Goal: Task Accomplishment & Management: Complete application form

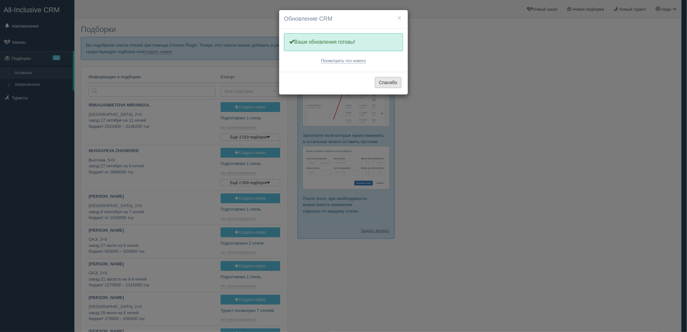
click at [391, 83] on button "Спасибо" at bounding box center [388, 82] width 27 height 11
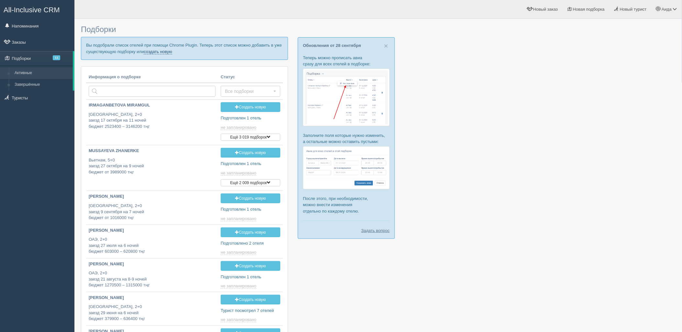
click at [159, 52] on link "создать новую" at bounding box center [158, 51] width 28 height 5
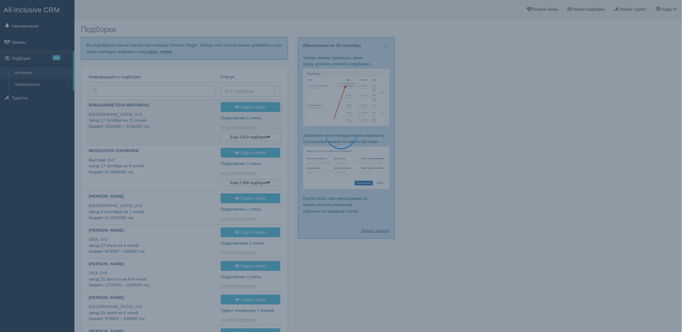
type input "2025-09-29 13:30"
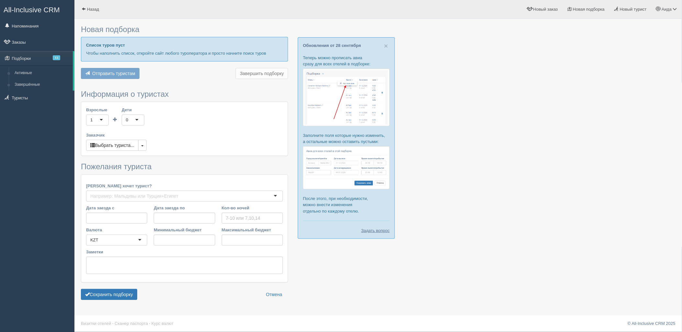
type input "7-8"
type input "1591100"
type input "2825200"
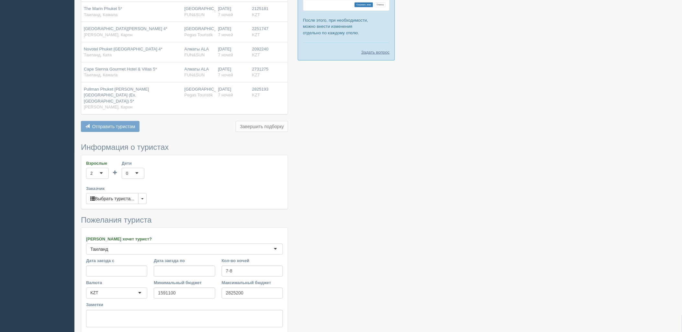
scroll to position [227, 0]
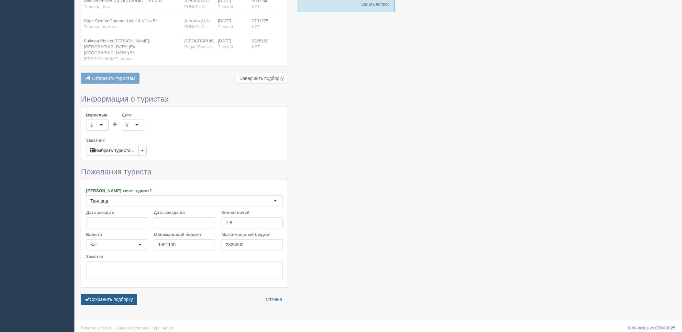
click at [112, 294] on button "Сохранить подборку" at bounding box center [109, 299] width 56 height 11
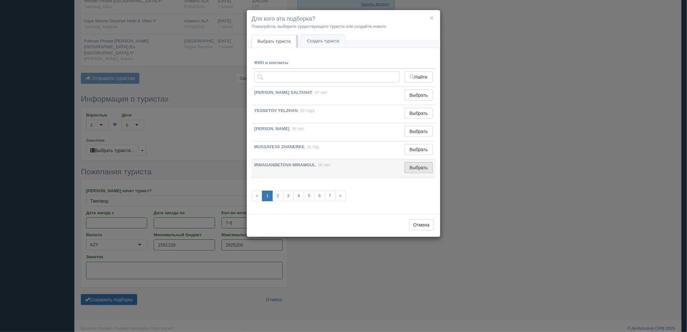
click at [412, 166] on button "Выбрать" at bounding box center [419, 167] width 28 height 11
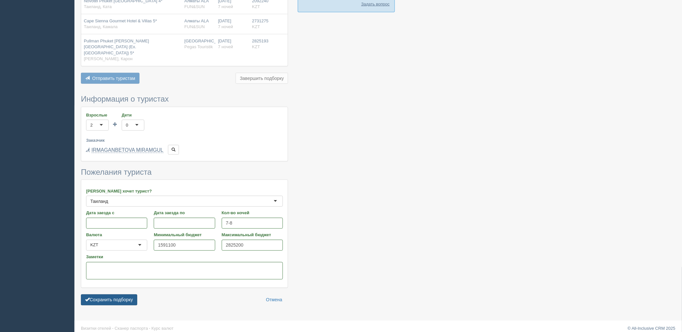
click at [116, 294] on button "Сохранить подборку" at bounding box center [109, 299] width 56 height 11
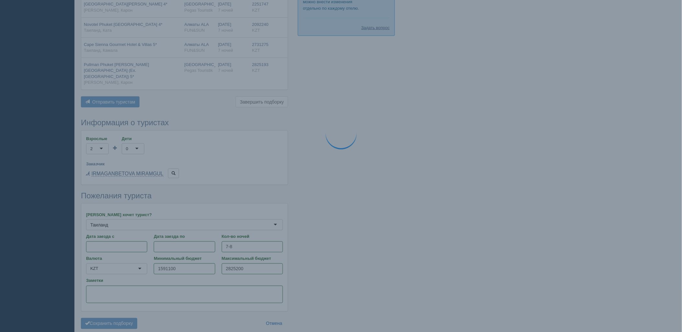
scroll to position [190, 0]
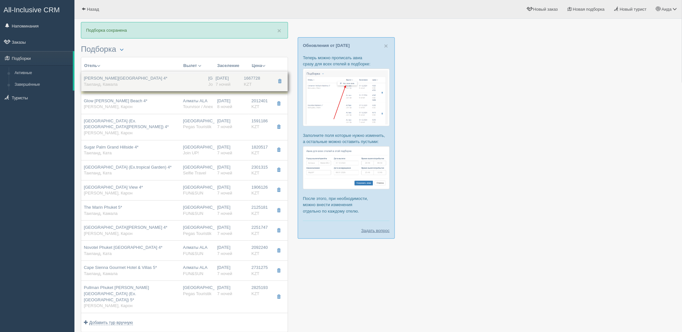
drag, startPoint x: 240, startPoint y: 101, endPoint x: 245, endPoint y: 73, distance: 27.9
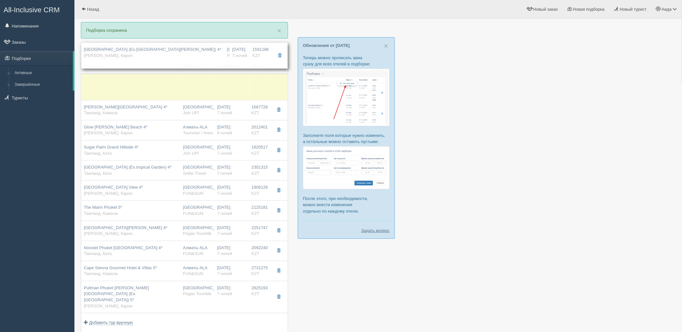
drag, startPoint x: 244, startPoint y: 127, endPoint x: 257, endPoint y: 63, distance: 65.1
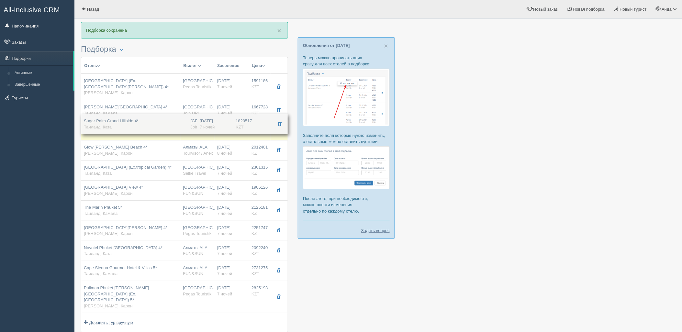
drag, startPoint x: 215, startPoint y: 150, endPoint x: 217, endPoint y: 123, distance: 27.0
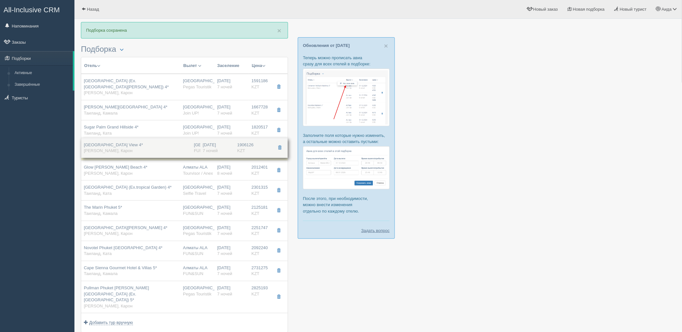
drag, startPoint x: 231, startPoint y: 189, endPoint x: 233, endPoint y: 146, distance: 43.1
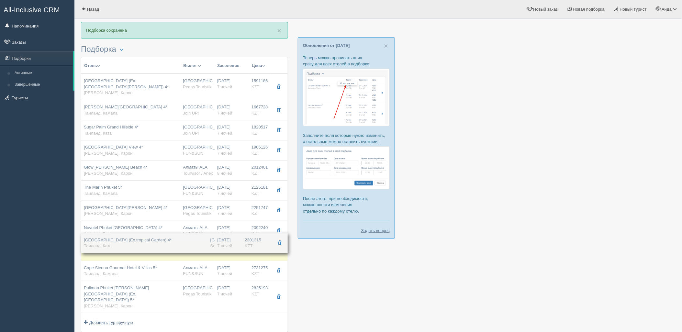
drag, startPoint x: 244, startPoint y: 194, endPoint x: 243, endPoint y: 246, distance: 52.1
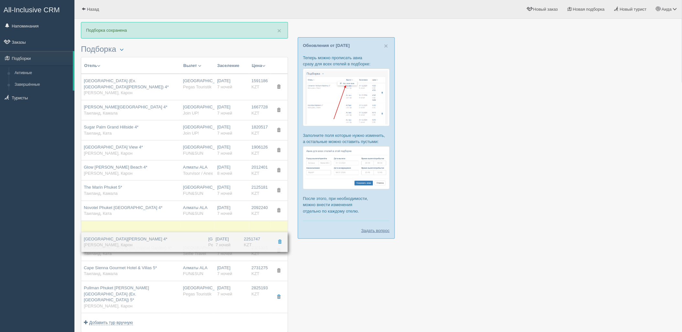
drag, startPoint x: 238, startPoint y: 209, endPoint x: 241, endPoint y: 222, distance: 13.7
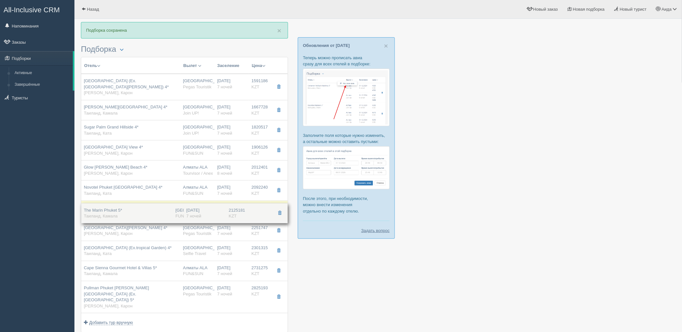
drag, startPoint x: 240, startPoint y: 193, endPoint x: 240, endPoint y: 216, distance: 22.3
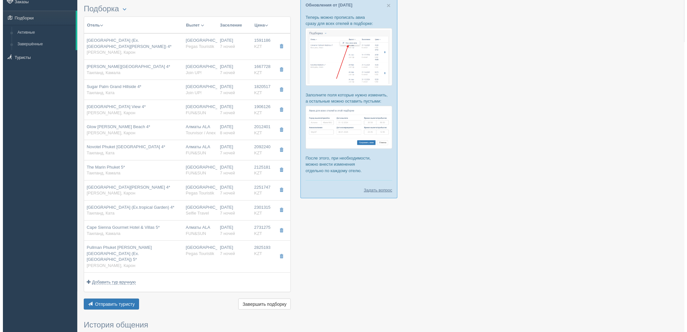
scroll to position [54, 0]
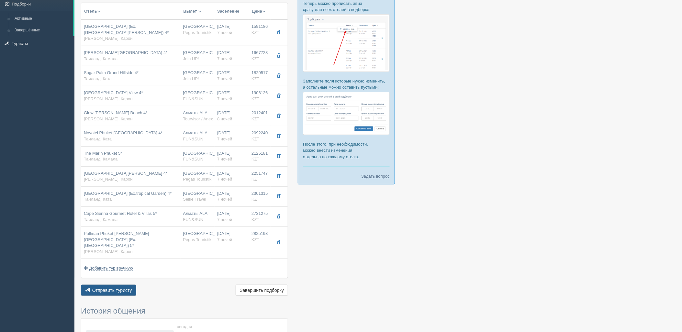
click at [125, 288] on span "Отправить туристу" at bounding box center [112, 290] width 40 height 5
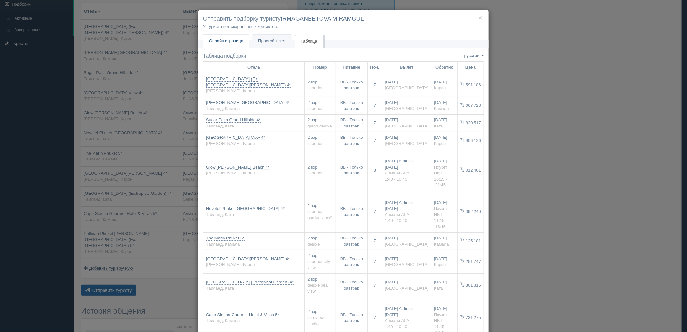
drag, startPoint x: 228, startPoint y: 39, endPoint x: 231, endPoint y: 51, distance: 12.4
click at [228, 39] on span "Онлайн страница" at bounding box center [226, 41] width 34 height 5
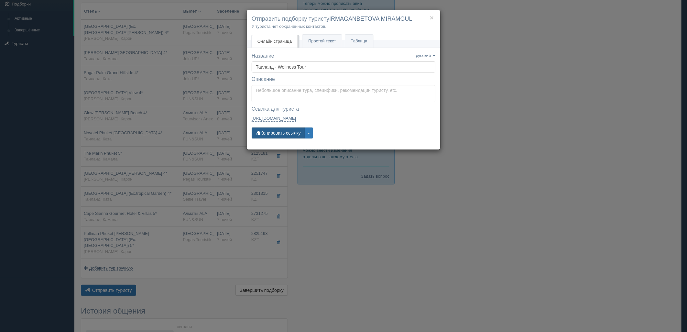
click at [277, 132] on button "Копировать ссылку" at bounding box center [278, 132] width 53 height 11
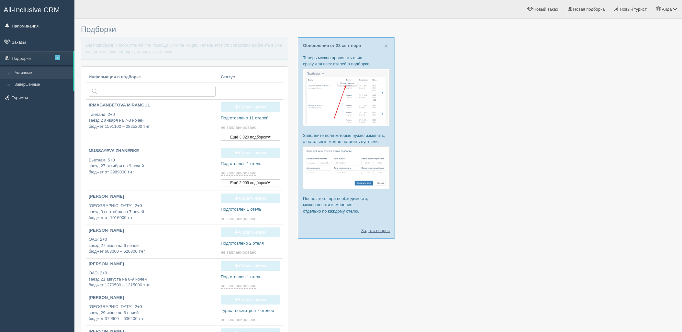
type input "[DATE] 13:20"
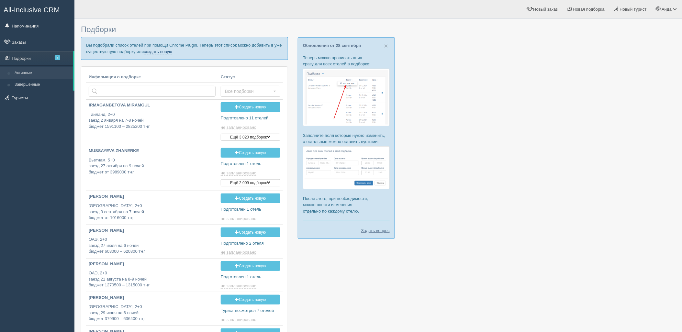
click at [164, 53] on link "создать новую" at bounding box center [158, 51] width 28 height 5
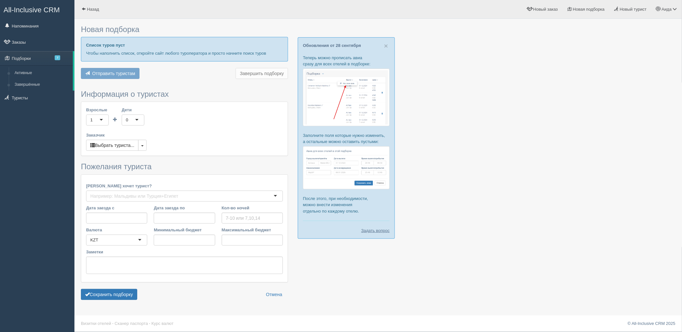
type input "7"
type input "3292900"
type input "7963900"
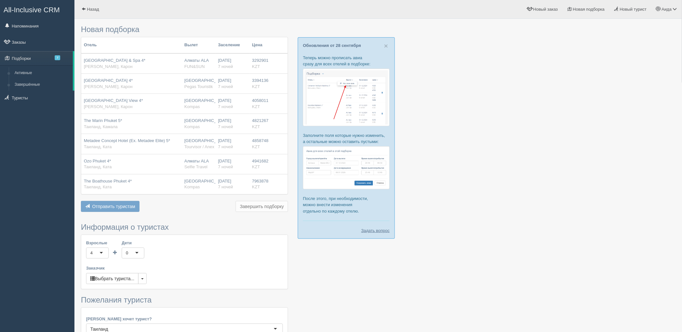
scroll to position [132, 0]
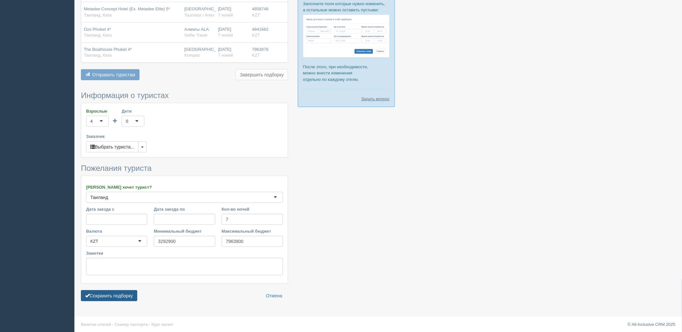
drag, startPoint x: 113, startPoint y: 297, endPoint x: 122, endPoint y: 294, distance: 9.8
click at [114, 297] on button "Сохранить подборку" at bounding box center [109, 295] width 56 height 11
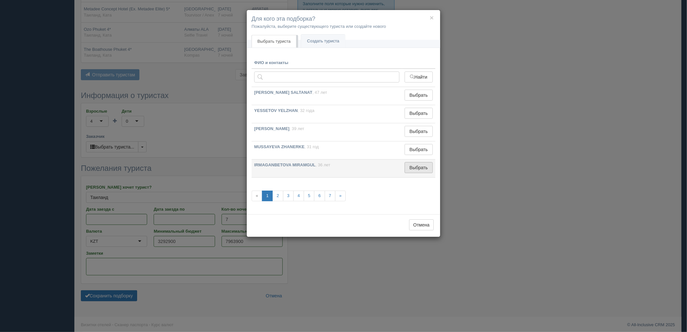
click at [408, 165] on button "Выбрать" at bounding box center [419, 167] width 28 height 11
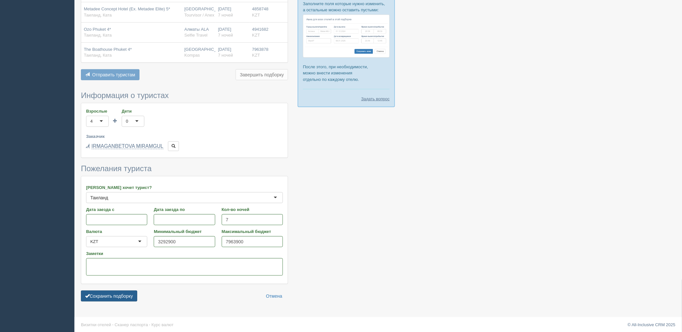
click at [102, 300] on button "Сохранить подборку" at bounding box center [109, 296] width 56 height 11
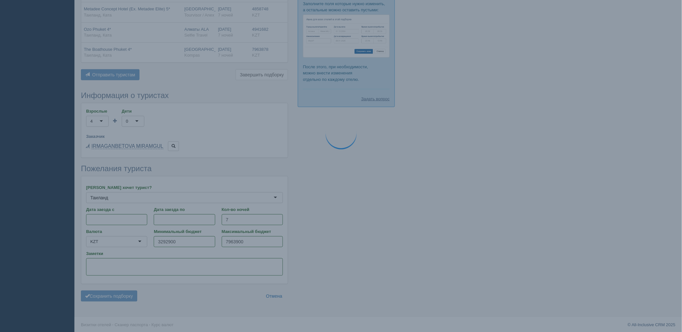
scroll to position [134, 0]
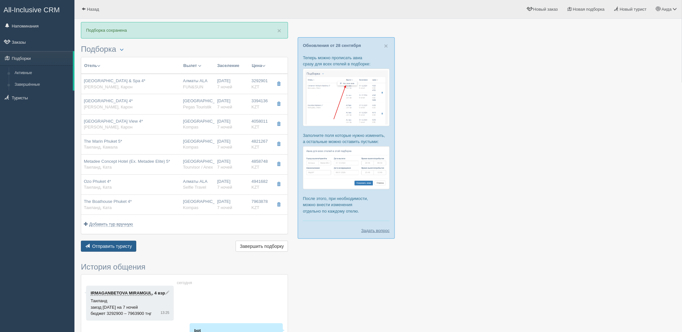
click at [114, 247] on span "Отправить туристу" at bounding box center [112, 246] width 40 height 5
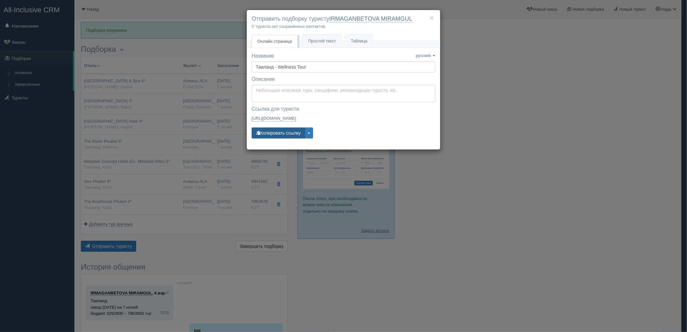
click at [290, 129] on button "Копировать ссылку" at bounding box center [278, 132] width 53 height 11
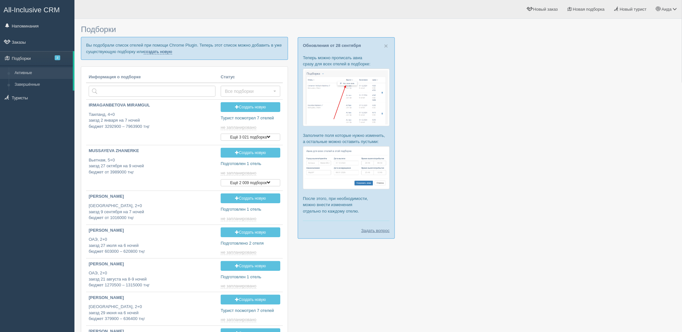
click at [159, 53] on link "создать новую" at bounding box center [158, 51] width 28 height 5
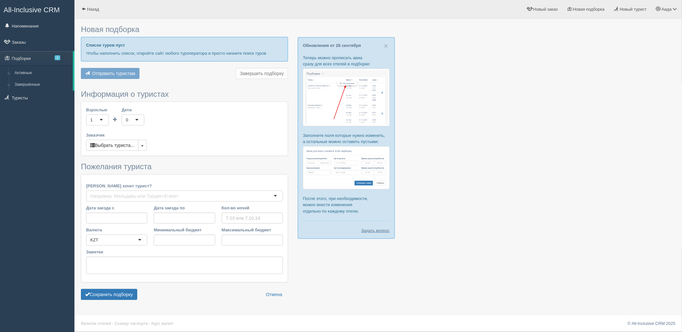
type input "7"
type input "1535000"
type input "1622700"
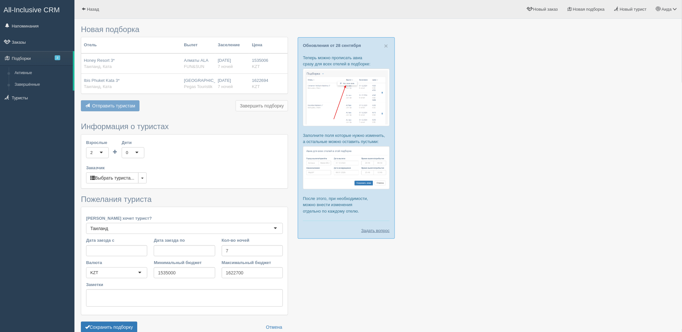
scroll to position [33, 0]
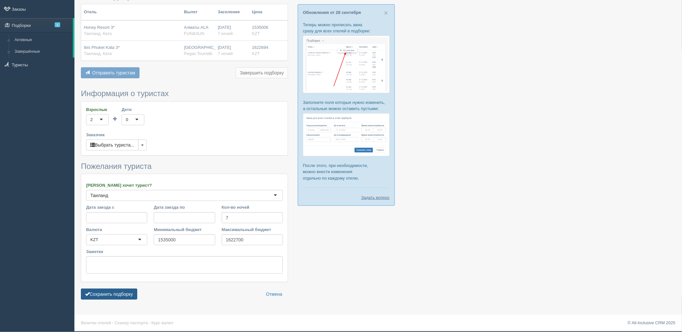
click at [133, 299] on button "Сохранить подборку" at bounding box center [109, 294] width 56 height 11
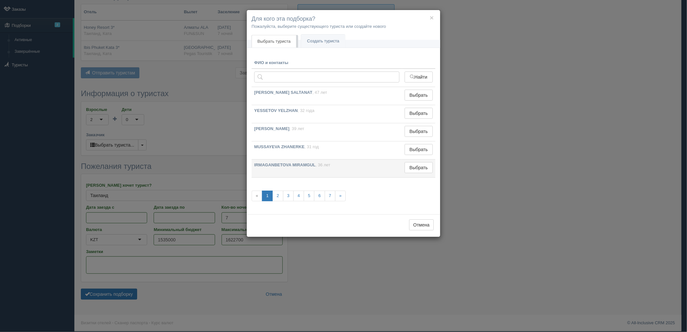
click at [433, 171] on td "Выбрать Выбран" at bounding box center [418, 169] width 33 height 18
click at [402, 167] on td "Выбрать Выбран" at bounding box center [418, 169] width 33 height 18
click at [429, 160] on td "Выбрать Выбран" at bounding box center [418, 169] width 33 height 18
click at [415, 166] on button "Выбрать" at bounding box center [419, 167] width 28 height 11
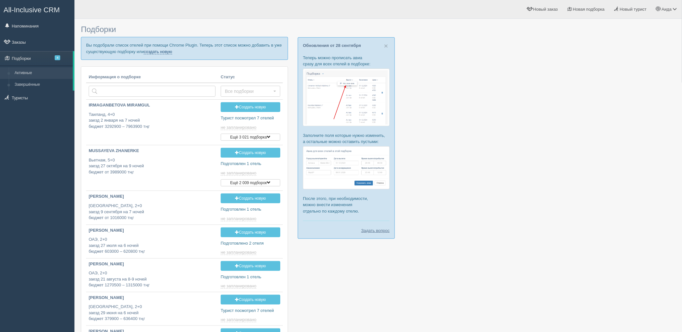
click at [149, 48] on p "Вы подобрали список отелей при помощи Chrome Plugin. Теперь этот список можно д…" at bounding box center [184, 48] width 207 height 23
click at [151, 50] on link "создать новую" at bounding box center [158, 51] width 28 height 5
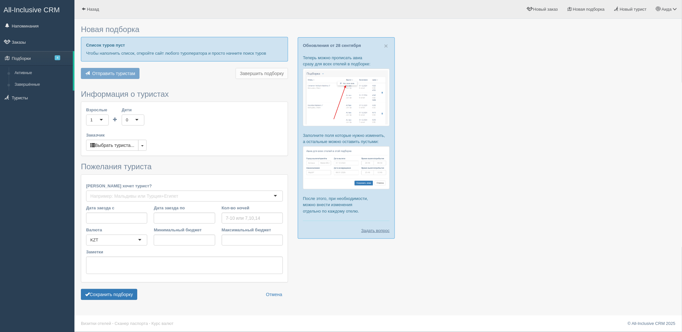
type input "7-8"
type input "1447000"
type input "1535100"
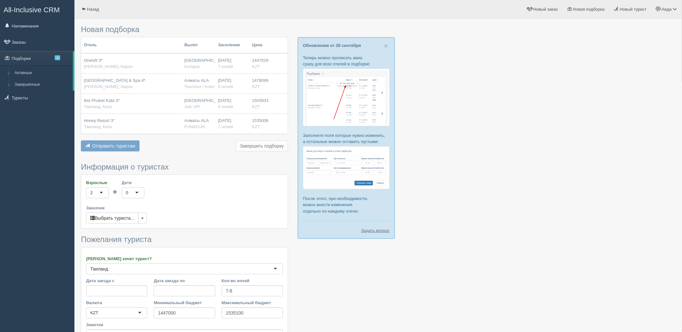
scroll to position [73, 0]
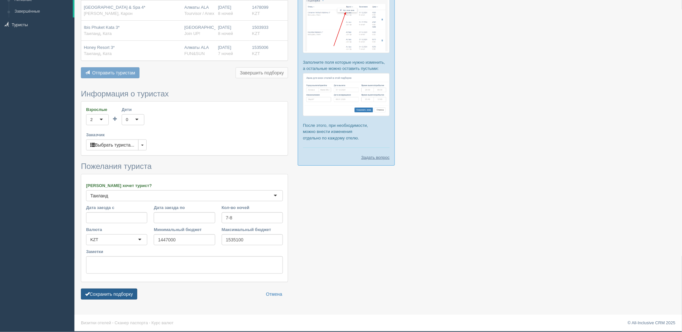
click at [114, 292] on button "Сохранить подборку" at bounding box center [109, 294] width 56 height 11
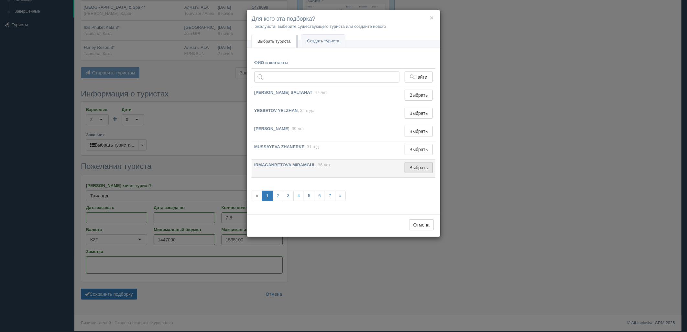
click at [426, 166] on button "Выбрать" at bounding box center [419, 167] width 28 height 11
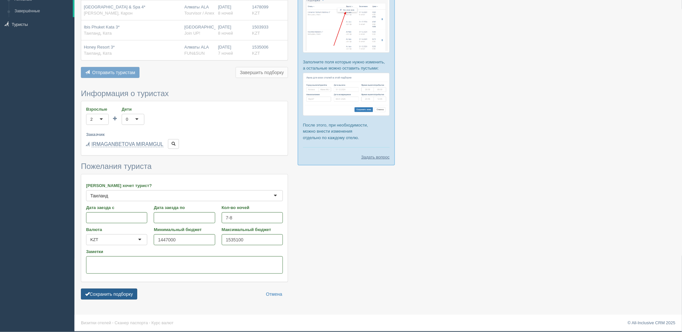
click at [120, 290] on button "Сохранить подборку" at bounding box center [109, 294] width 56 height 11
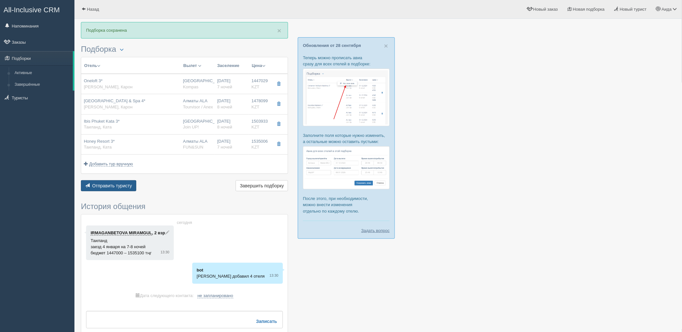
click at [133, 180] on button "Отправить туристу Отправить" at bounding box center [108, 185] width 55 height 11
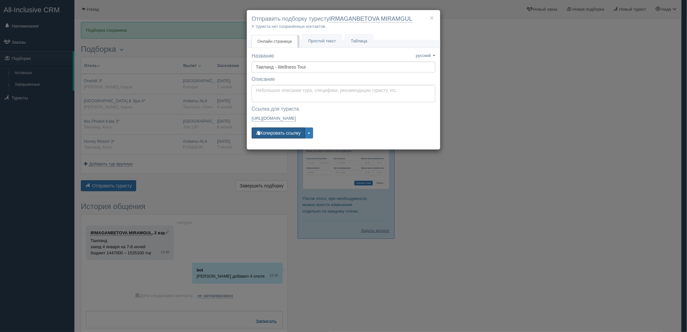
drag, startPoint x: 279, startPoint y: 134, endPoint x: 212, endPoint y: 79, distance: 87.1
click at [279, 134] on button "Копировать ссылку" at bounding box center [278, 132] width 53 height 11
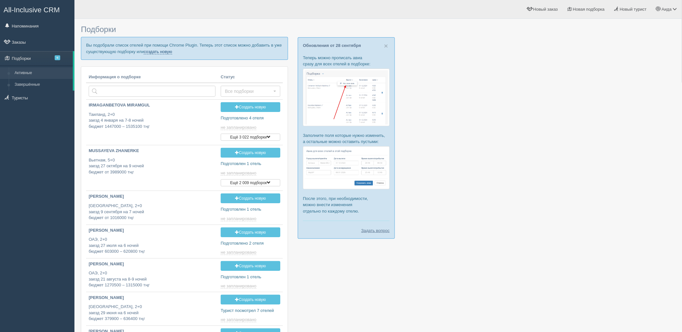
click at [155, 52] on link "создать новую" at bounding box center [158, 51] width 28 height 5
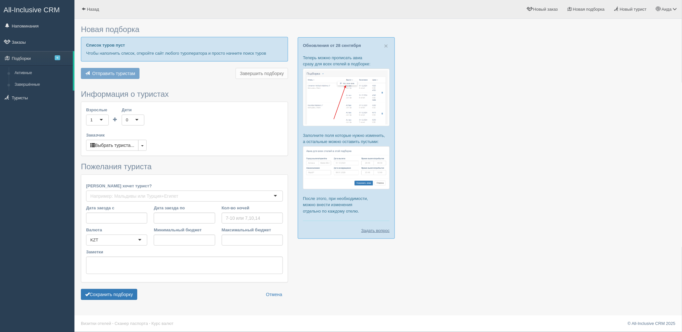
type input "7"
type input "1555200"
type input "1882000"
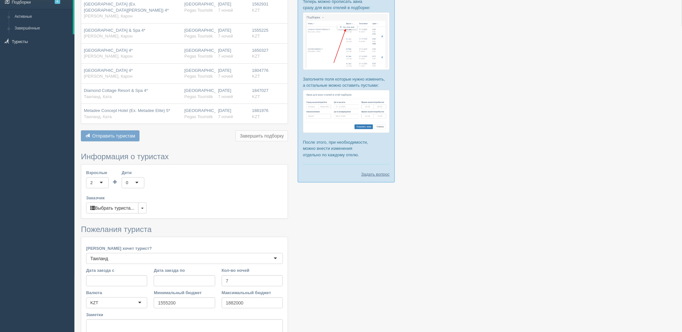
scroll to position [113, 0]
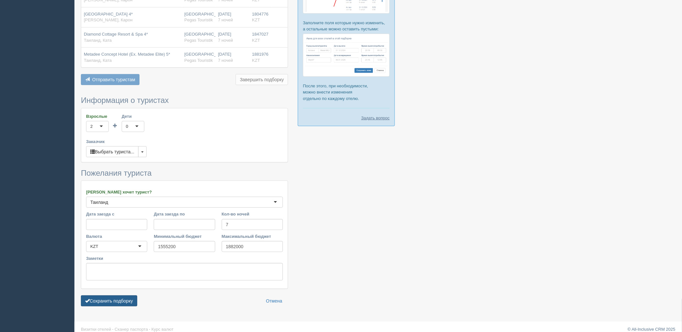
click at [128, 303] on button "Сохранить подборку" at bounding box center [109, 300] width 56 height 11
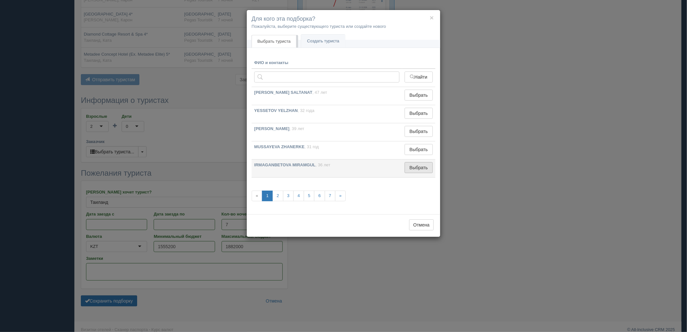
click at [420, 171] on button "Выбрать" at bounding box center [419, 167] width 28 height 11
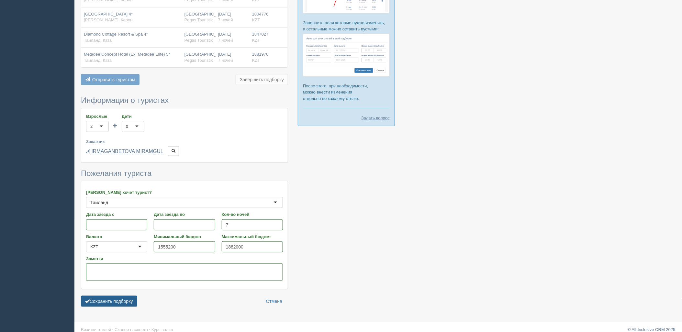
click at [92, 300] on button "Сохранить подборку" at bounding box center [109, 301] width 56 height 11
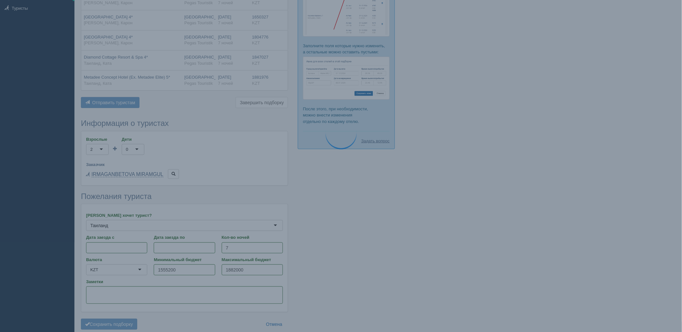
scroll to position [77, 0]
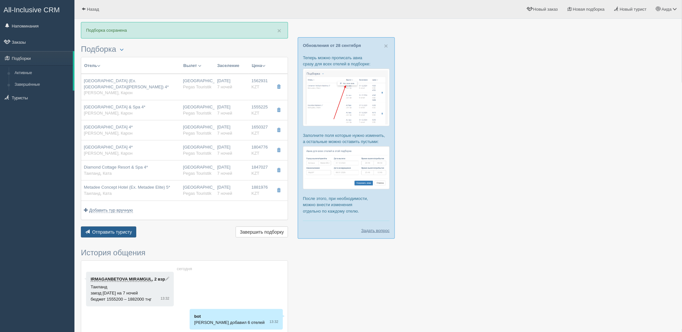
click at [116, 227] on div "Отель Разделить отели... Вылет Выезд Массовое авиа Заселение Цена Дешёвые внача…" at bounding box center [184, 148] width 207 height 182
click at [123, 227] on button "Отправить туристу Отправить" at bounding box center [108, 232] width 55 height 11
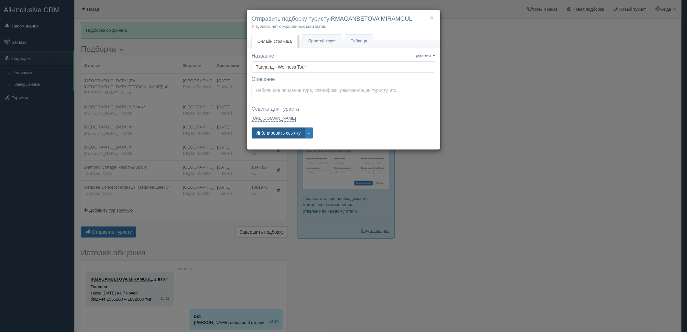
click at [290, 133] on button "Копировать ссылку" at bounding box center [278, 132] width 53 height 11
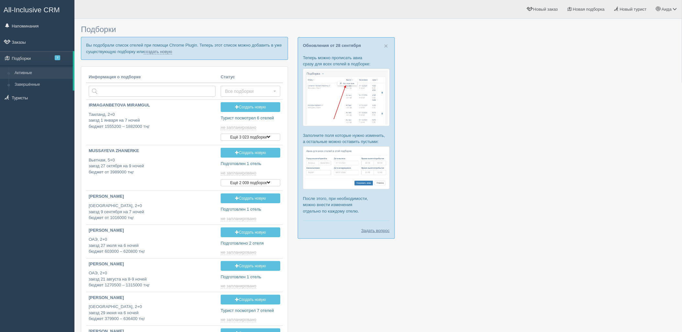
click at [162, 54] on p "Вы подобрали список отелей при помощи Chrome Plugin. Теперь этот список можно д…" at bounding box center [184, 48] width 207 height 23
click at [160, 53] on link "создать новую" at bounding box center [158, 51] width 28 height 5
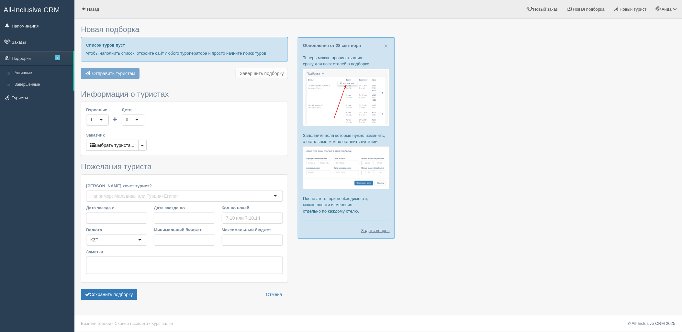
type input "7"
type input "2251400"
type input "3702500"
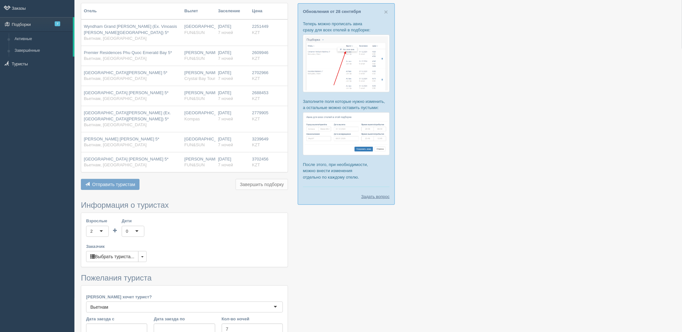
scroll to position [146, 0]
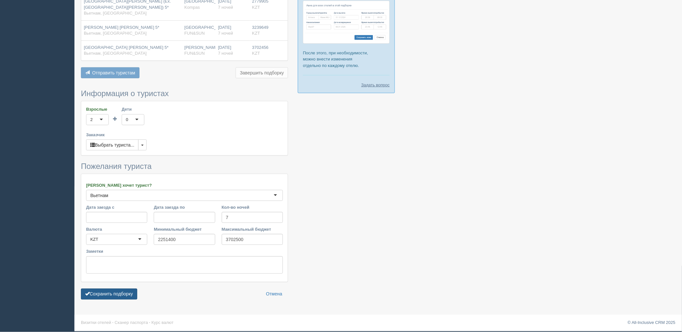
click at [122, 298] on button "Сохранить подборку" at bounding box center [109, 294] width 56 height 11
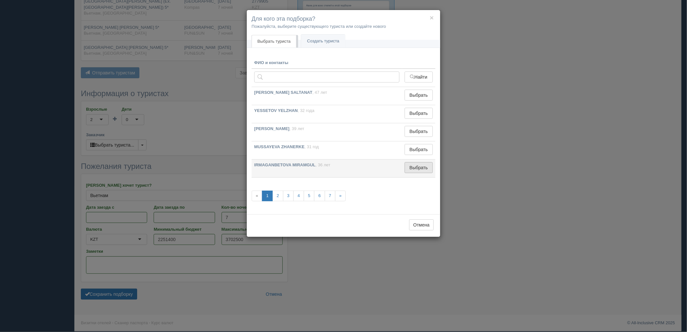
click at [414, 168] on button "Выбрать" at bounding box center [419, 167] width 28 height 11
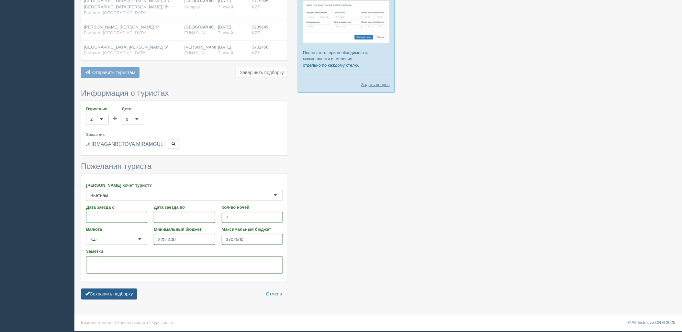
click at [117, 292] on button "Сохранить подборку" at bounding box center [109, 294] width 56 height 11
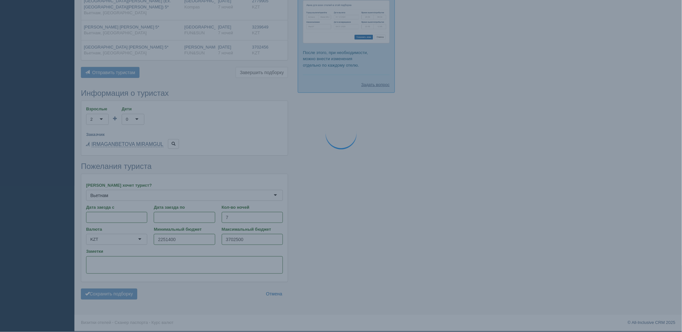
scroll to position [146, 0]
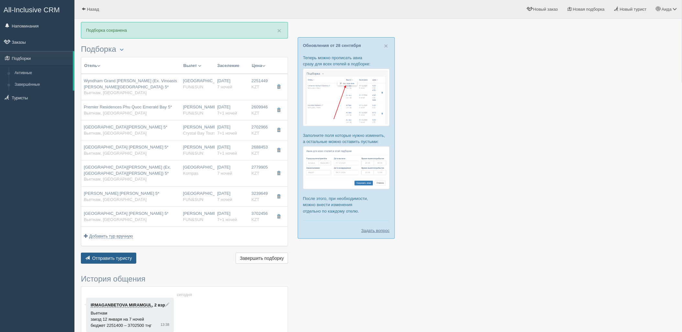
click at [112, 256] on span "Отправить туристу" at bounding box center [112, 258] width 40 height 5
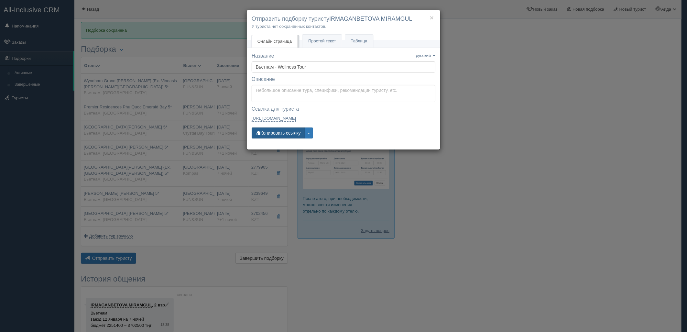
click at [270, 137] on button "Копировать ссылку" at bounding box center [278, 132] width 53 height 11
